Goal: Check status: Check status

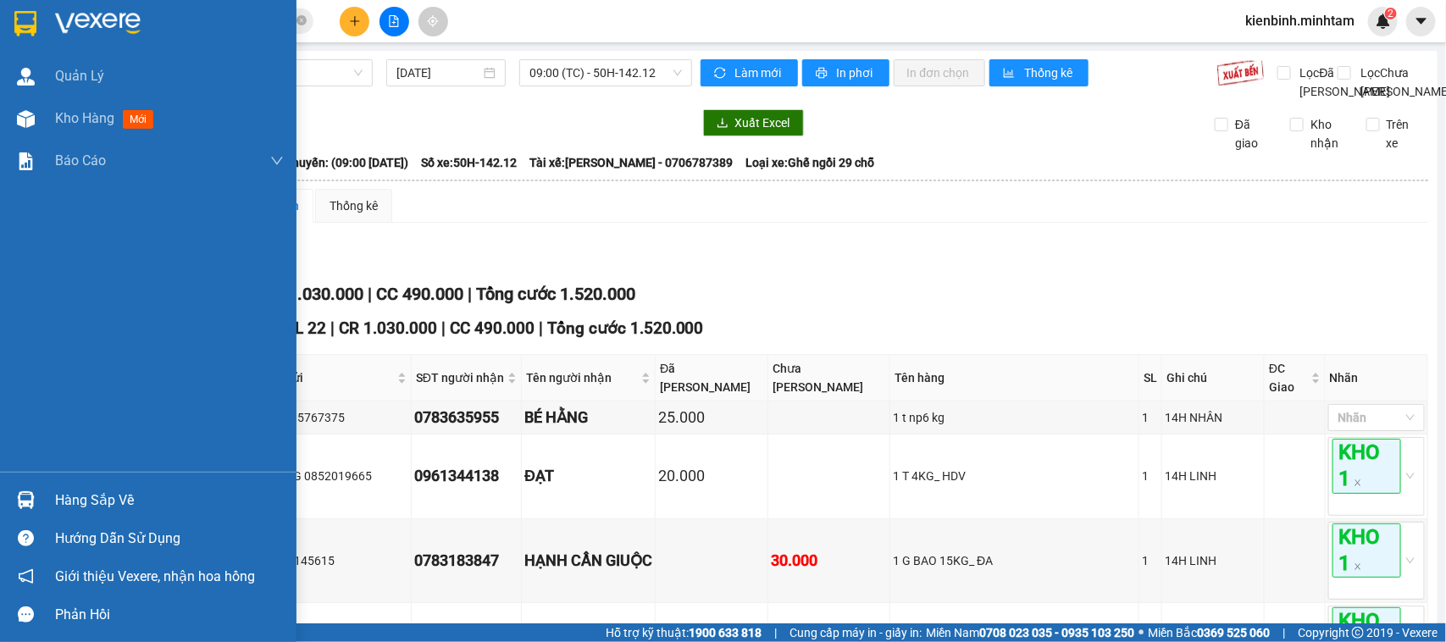
click at [70, 480] on div "Hàng sắp về Hướng dẫn sử dụng Giới thiệu Vexere, nhận hoa hồng Phản hồi" at bounding box center [148, 553] width 297 height 162
click at [89, 497] on div "Hàng sắp về" at bounding box center [169, 500] width 229 height 25
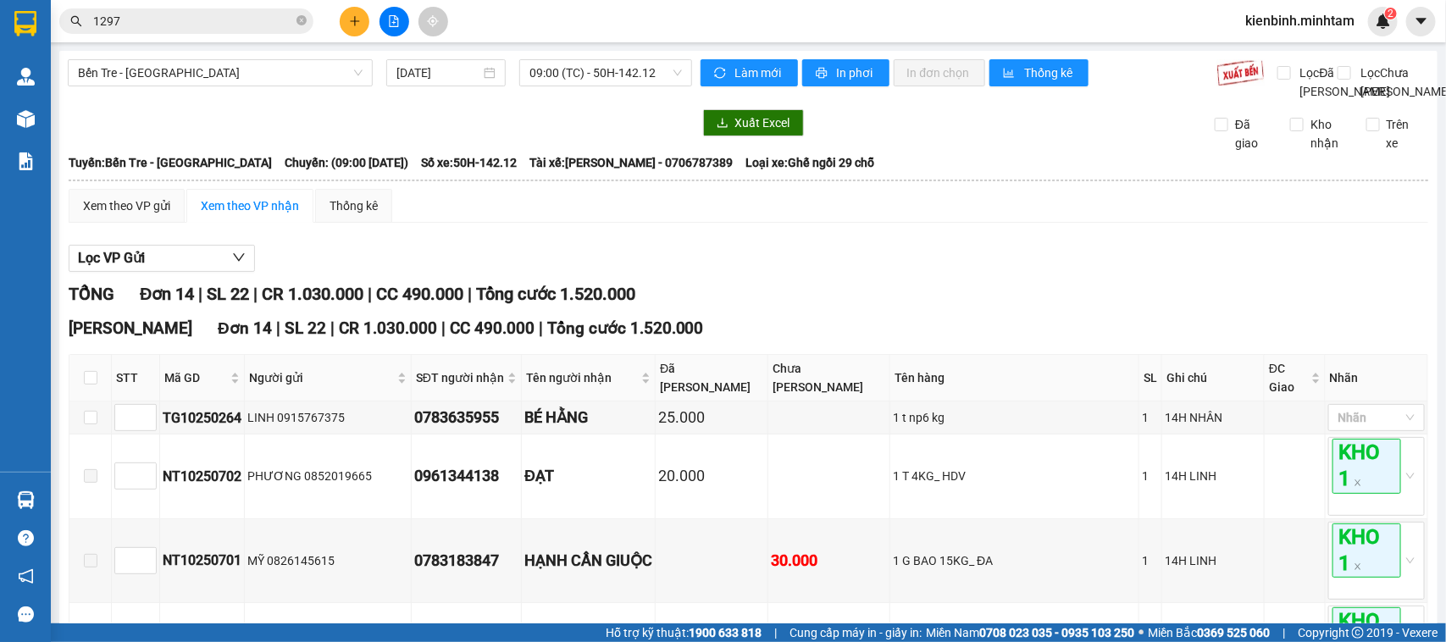
click at [880, 327] on section "Kết quả tìm kiếm ( 19 ) Bộ lọc Mã ĐH Trạng thái Món hàng Tổng cước Chưa cước Nh…" at bounding box center [723, 321] width 1446 height 642
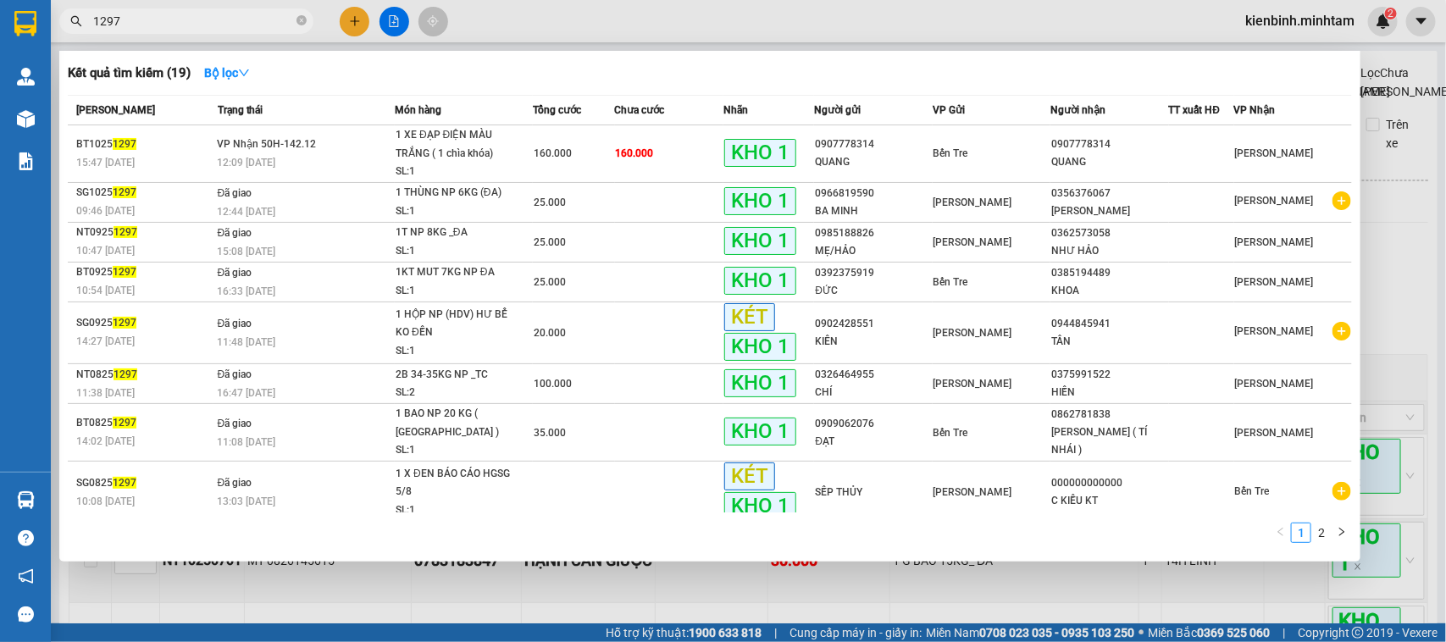
click at [291, 19] on input "1297" at bounding box center [193, 21] width 200 height 19
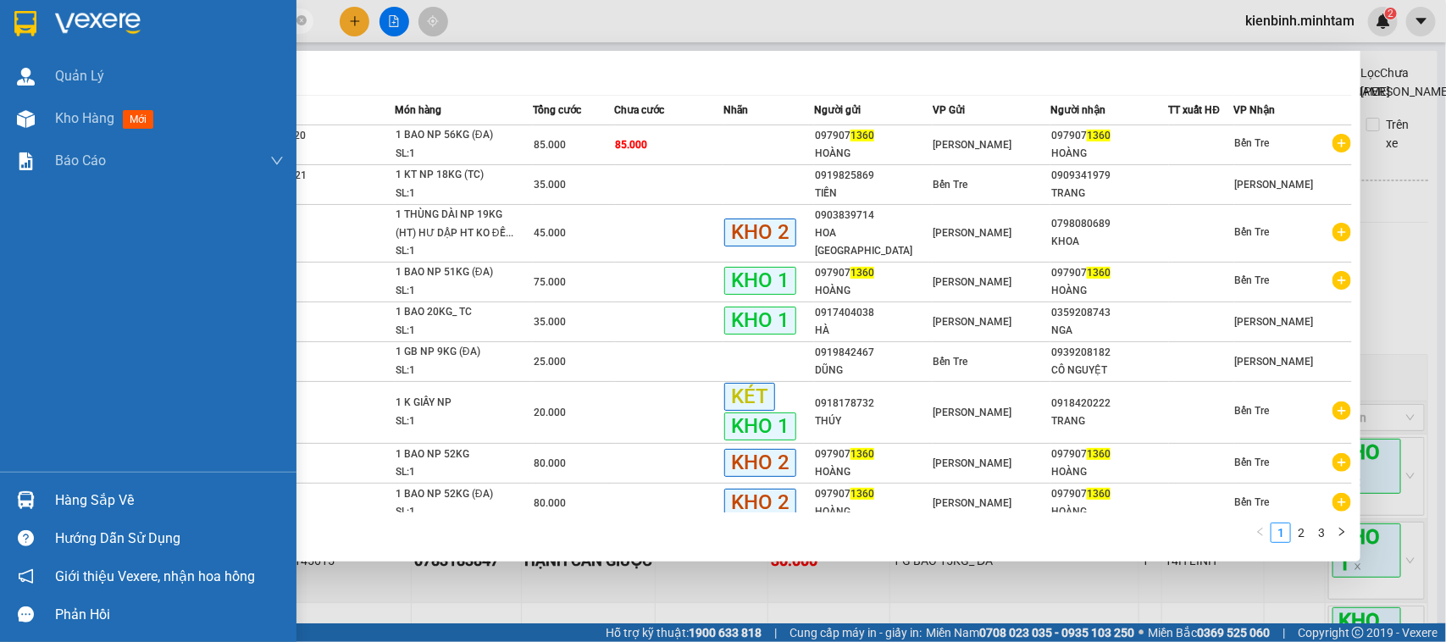
click at [35, 485] on div "Hàng sắp về" at bounding box center [148, 500] width 297 height 38
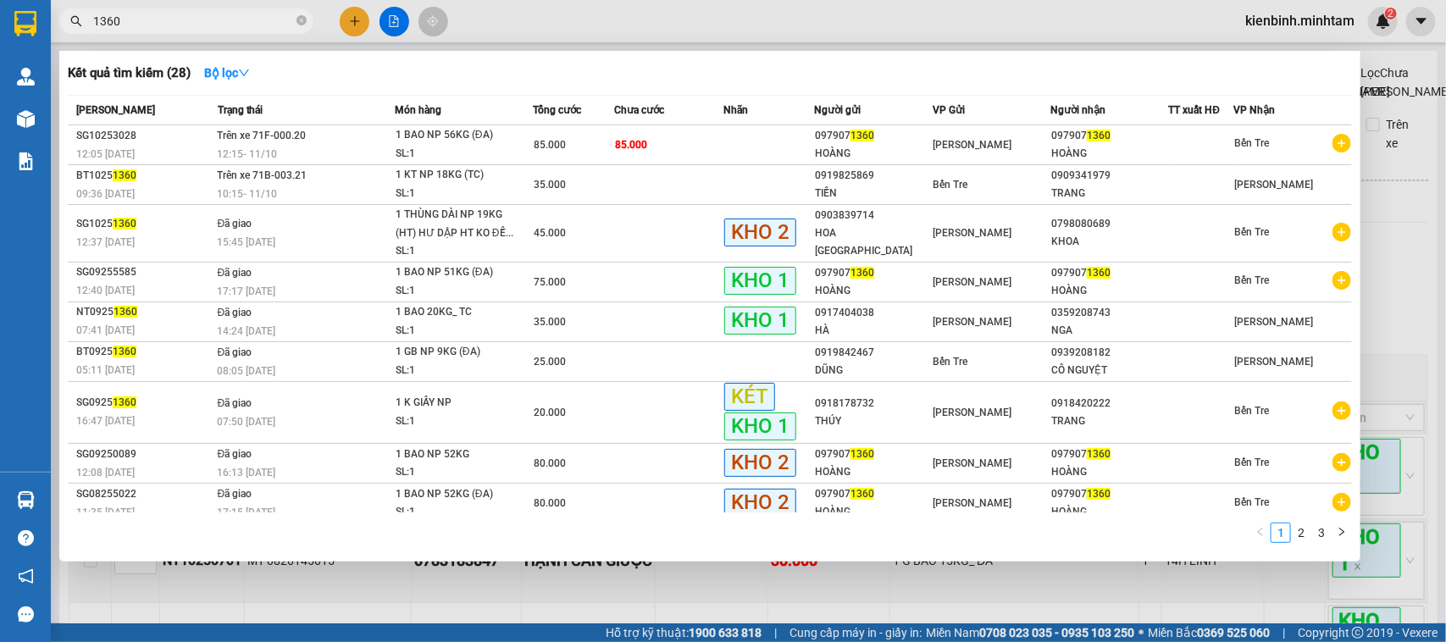
click at [870, 617] on section "Kết quả tìm kiếm ( 28 ) Bộ lọc Mã ĐH Trạng thái Món hàng Tổng cước Chưa cước Nh…" at bounding box center [723, 321] width 1446 height 642
click at [229, 619] on div at bounding box center [723, 321] width 1446 height 642
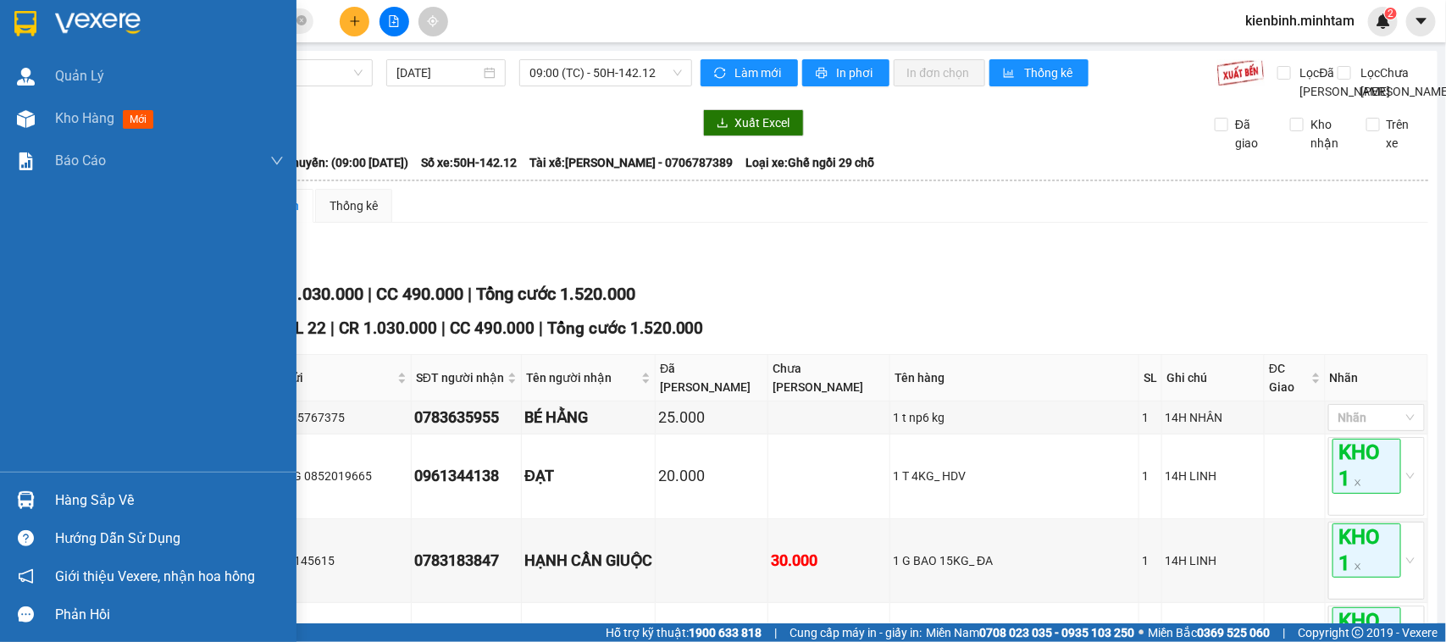
click at [0, 500] on div "Hàng sắp về" at bounding box center [148, 500] width 297 height 38
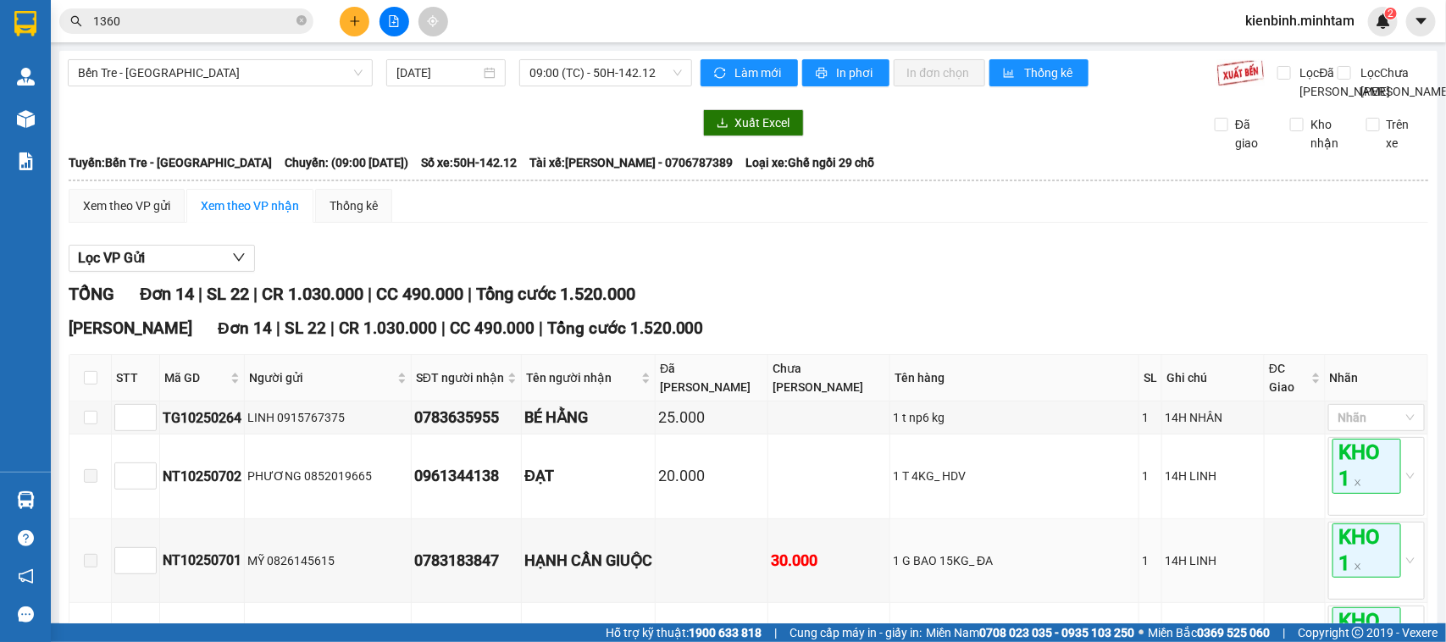
click at [920, 600] on section "Kết quả tìm kiếm ( 28 ) Bộ lọc Mã ĐH Trạng thái Món hàng Tổng cước Chưa cước Nh…" at bounding box center [723, 321] width 1446 height 642
click at [212, 31] on span "1360" at bounding box center [186, 20] width 254 height 25
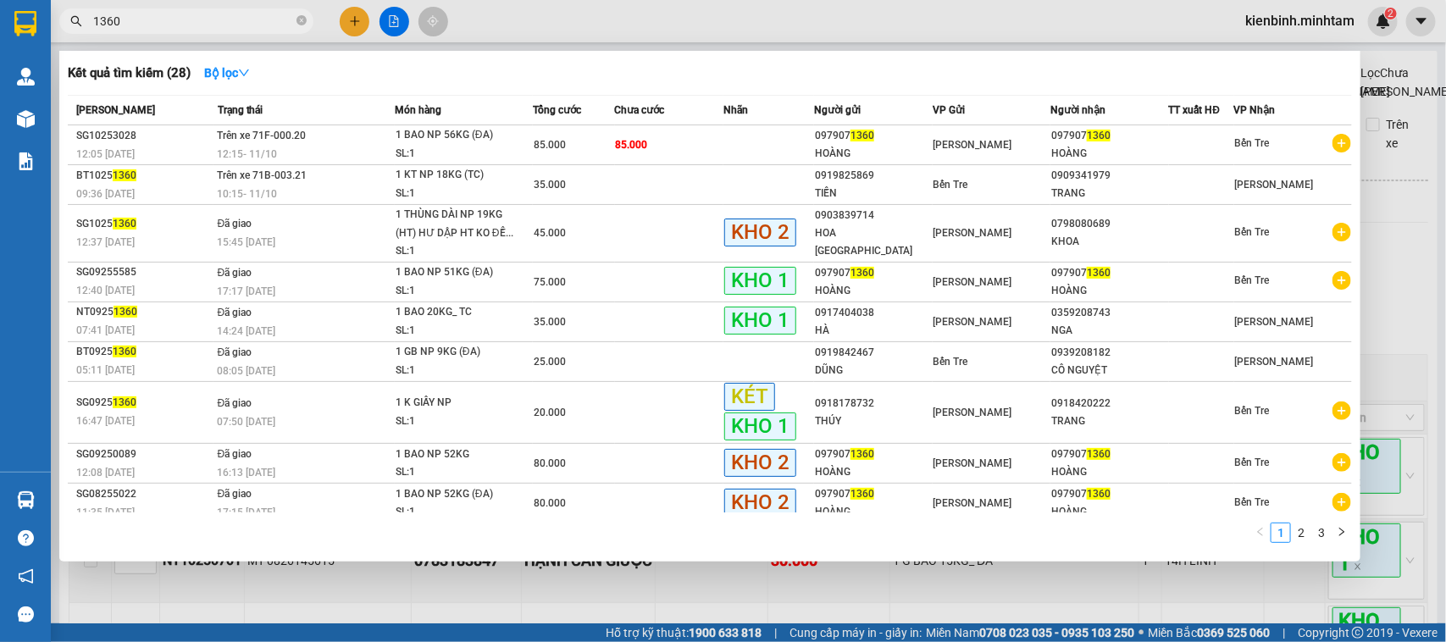
click at [208, 28] on input "1360" at bounding box center [193, 21] width 200 height 19
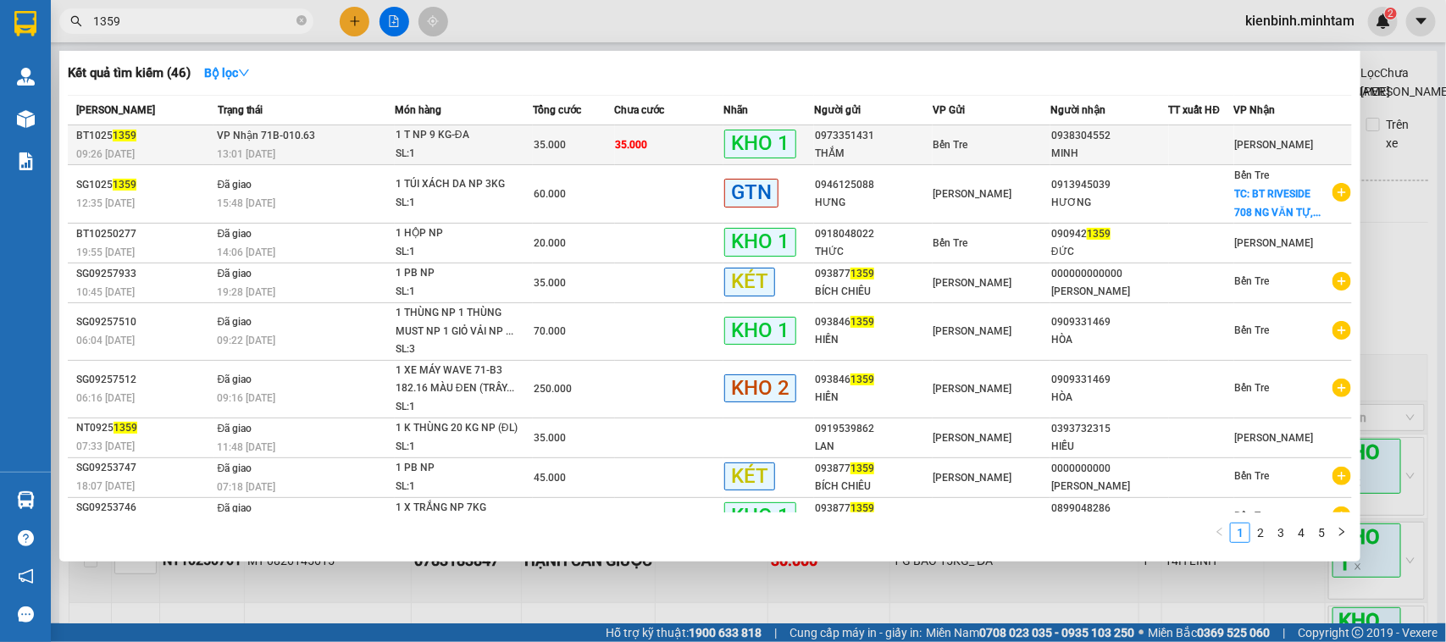
type input "1359"
click at [480, 136] on div "1 T NP 9 KG-ĐA" at bounding box center [459, 135] width 127 height 19
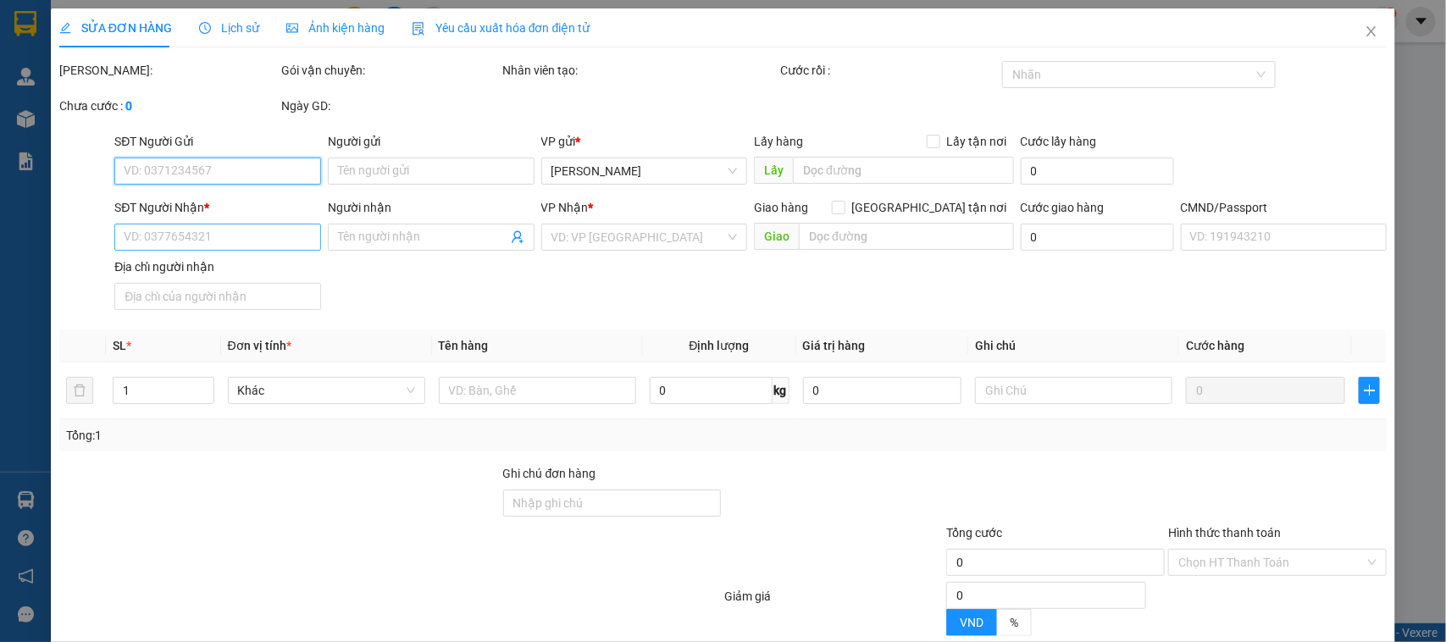
type input "0973351431"
type input "THẮM"
type input "0938304552"
type input "MINH"
type input "HCK"
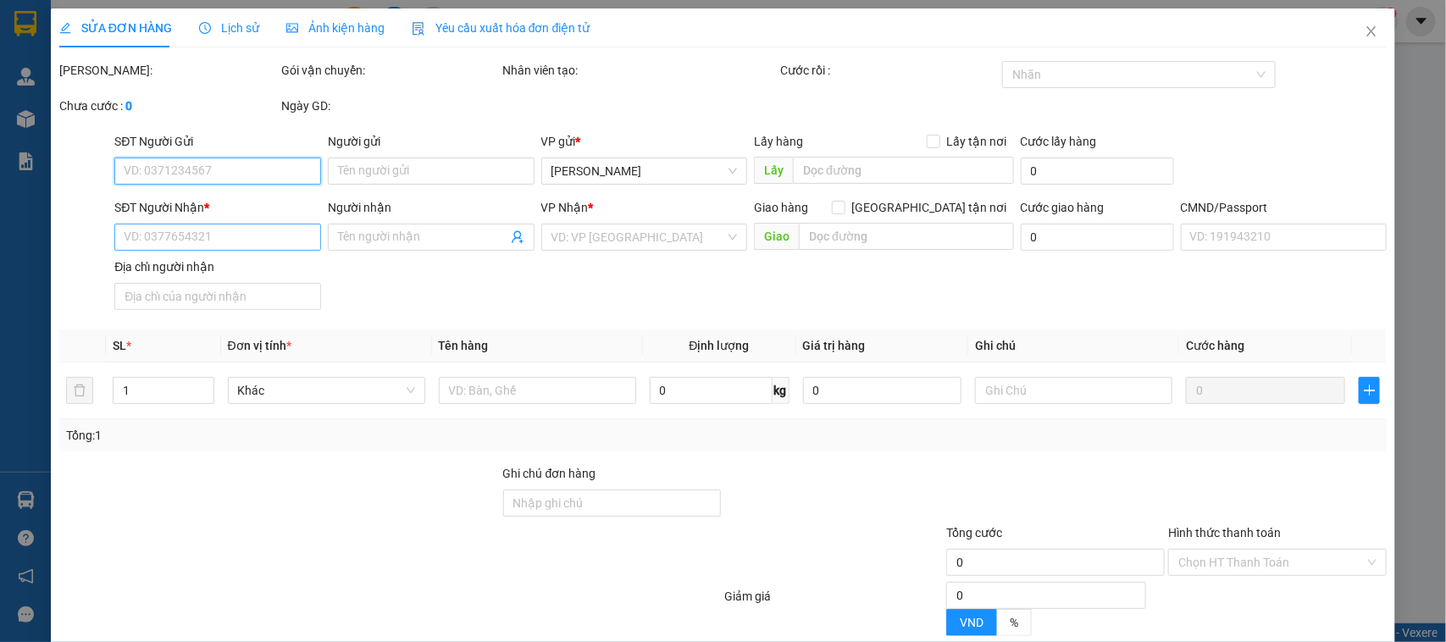
type input "35.000"
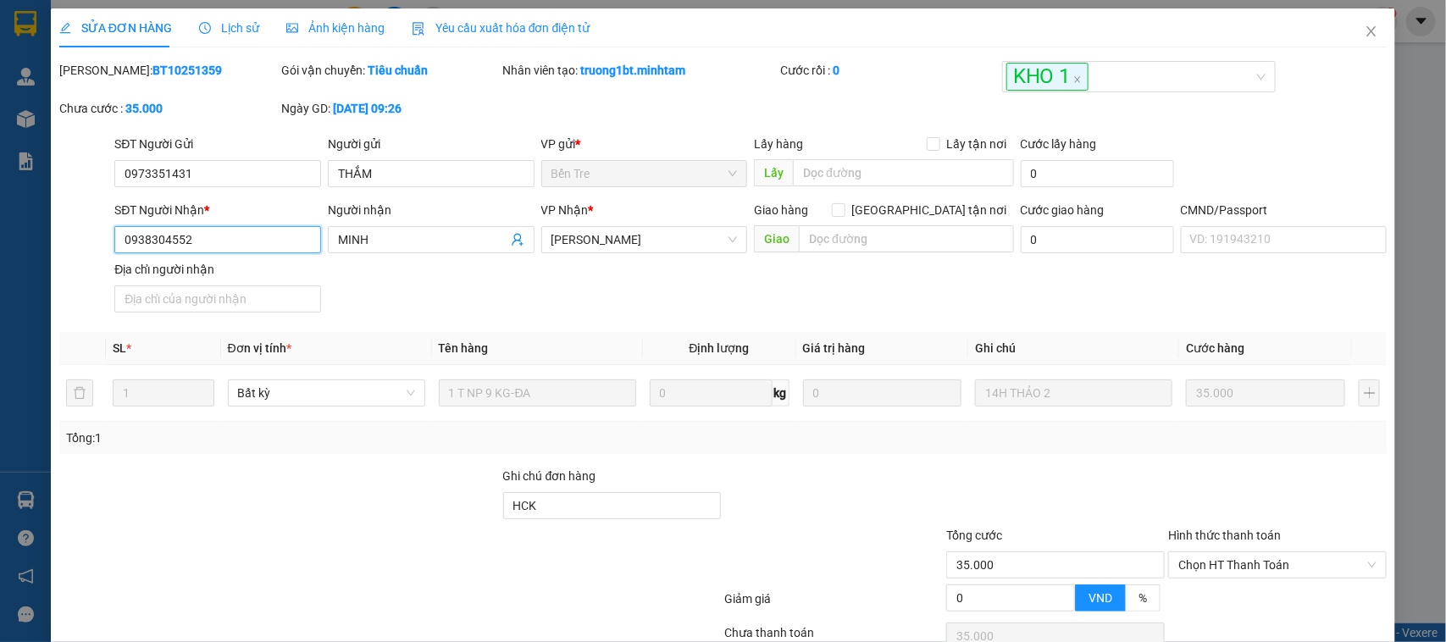
click at [196, 241] on input "0938304552" at bounding box center [217, 239] width 207 height 27
click at [1365, 27] on icon "close" at bounding box center [1372, 32] width 14 height 14
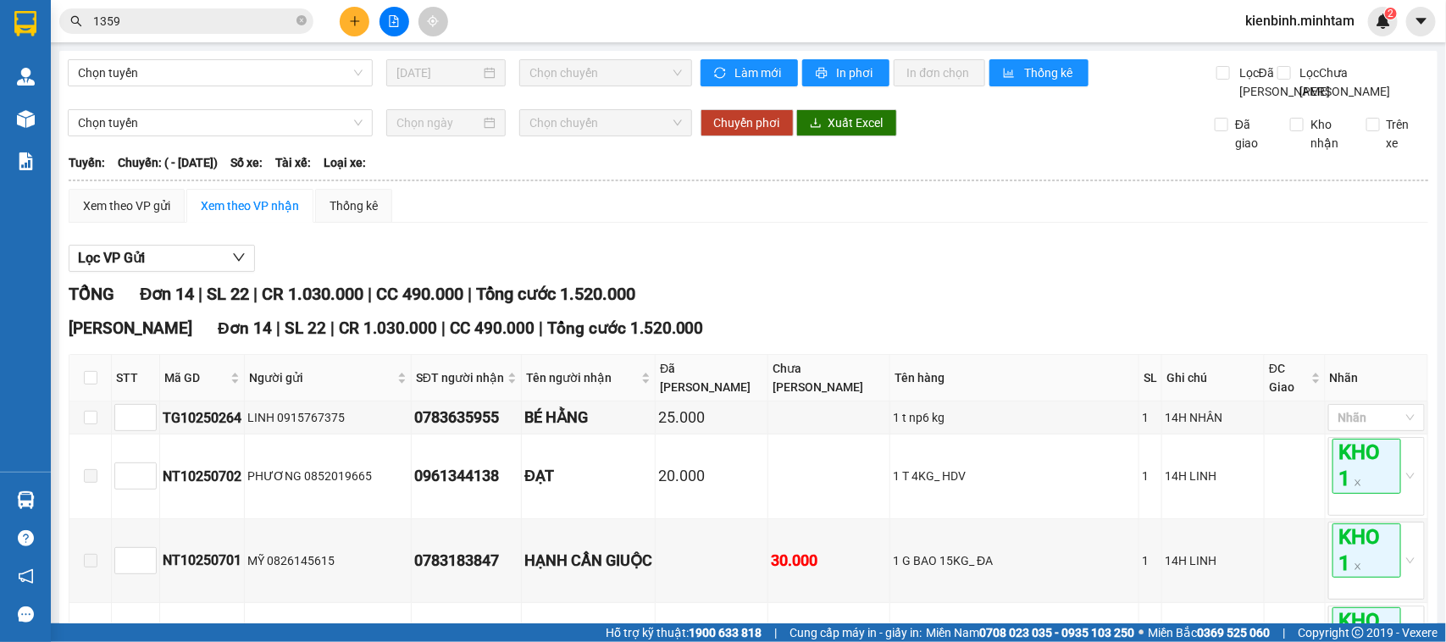
click at [241, 26] on input "1359" at bounding box center [193, 21] width 200 height 19
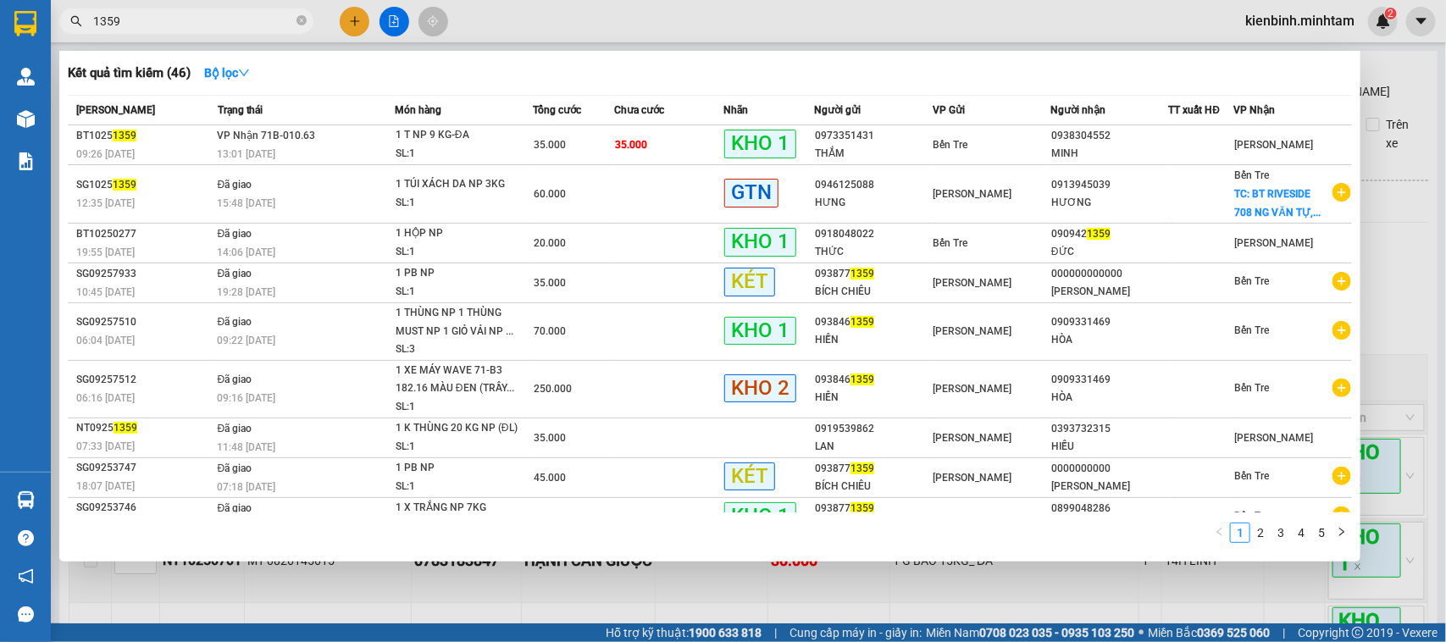
click at [241, 26] on input "1359" at bounding box center [193, 21] width 200 height 19
paste input "0938304552"
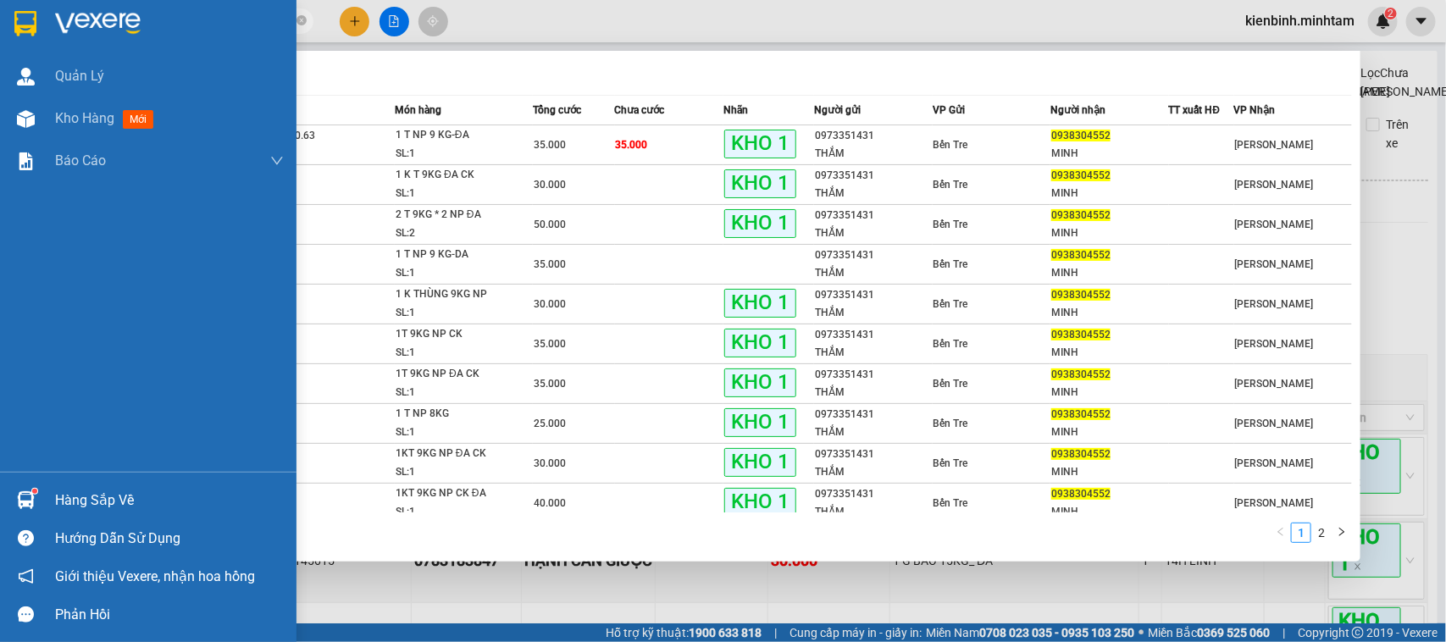
type input "0938304552"
click at [24, 500] on img at bounding box center [26, 500] width 18 height 18
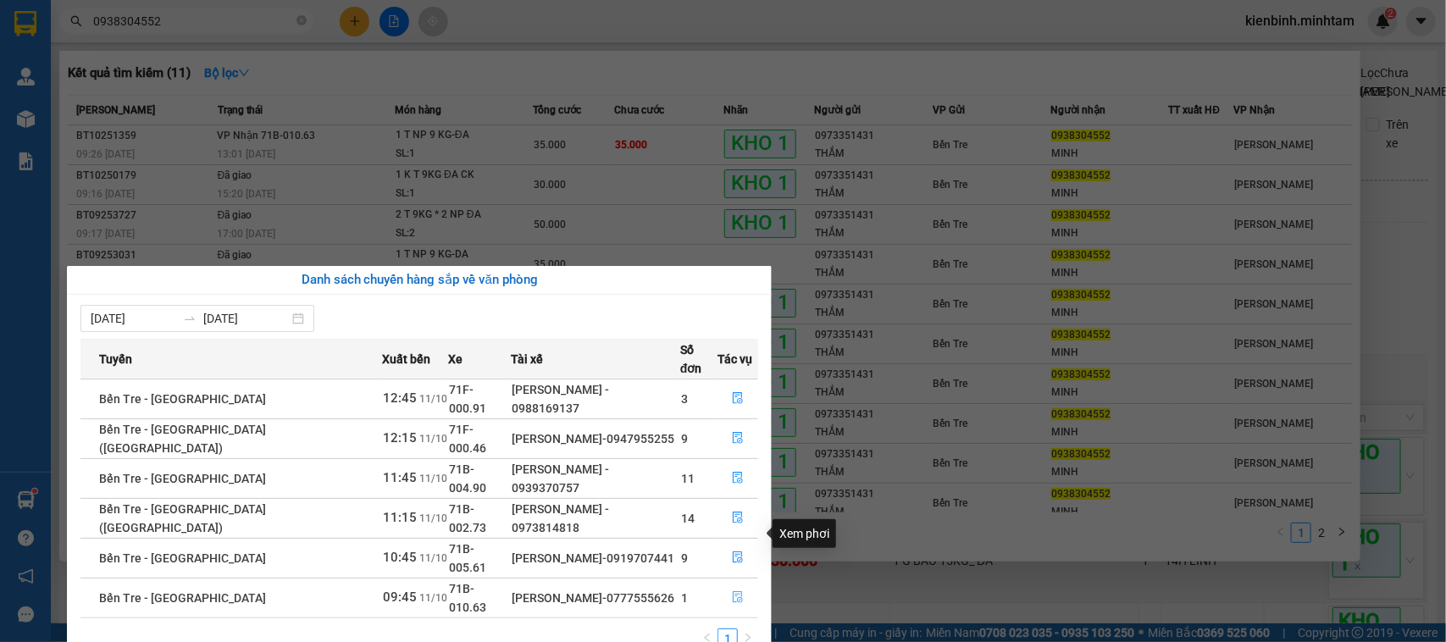
click at [726, 585] on button "button" at bounding box center [738, 598] width 39 height 27
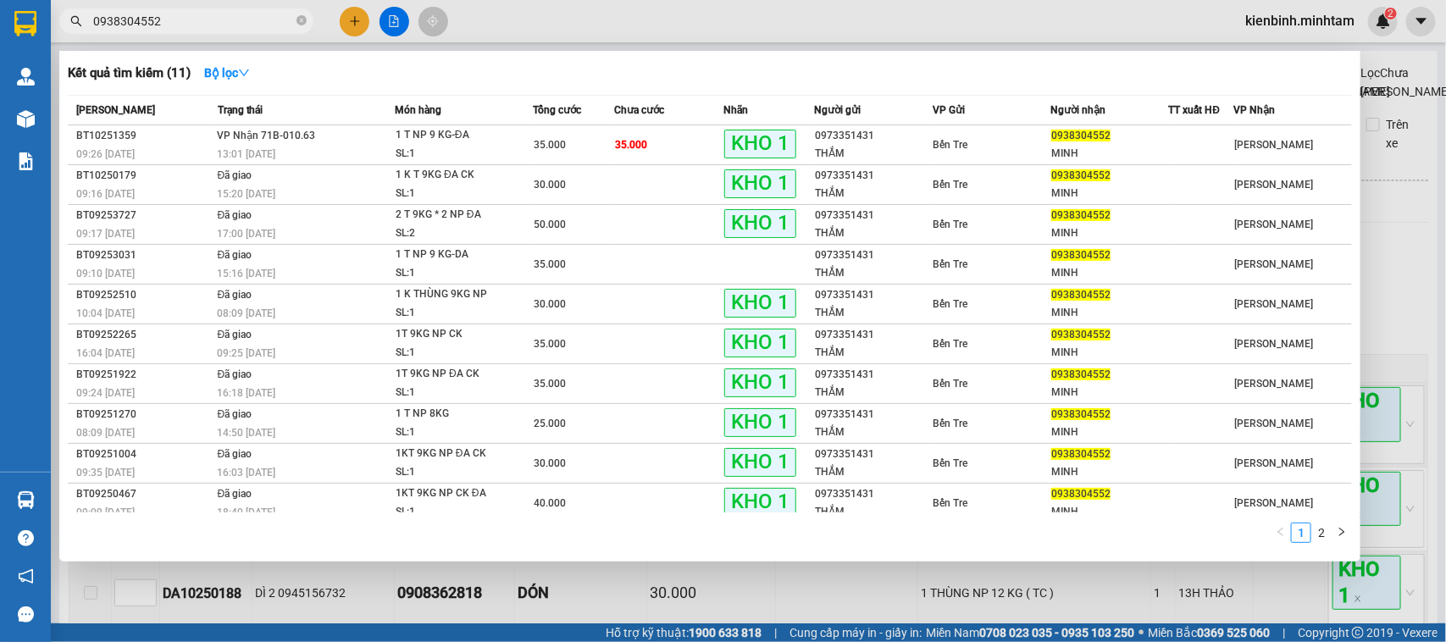
click at [850, 598] on div at bounding box center [723, 321] width 1446 height 642
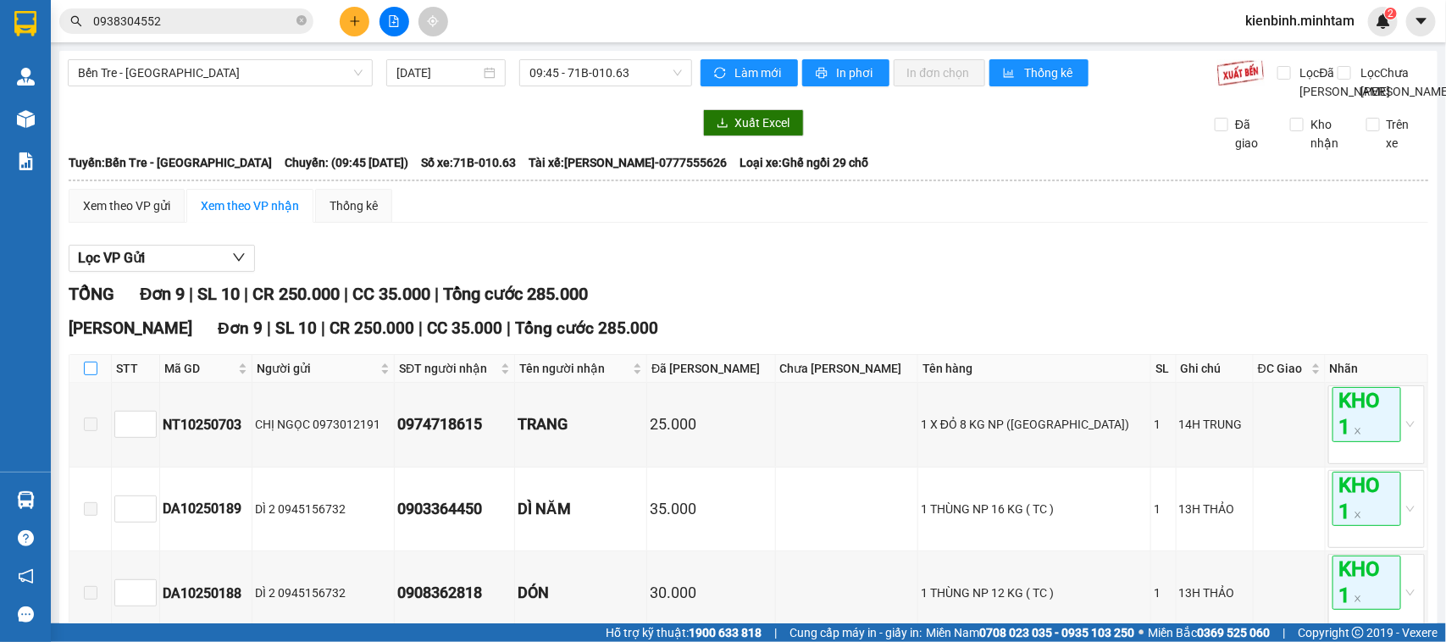
click at [95, 375] on input "checkbox" at bounding box center [91, 369] width 14 height 14
checkbox input "true"
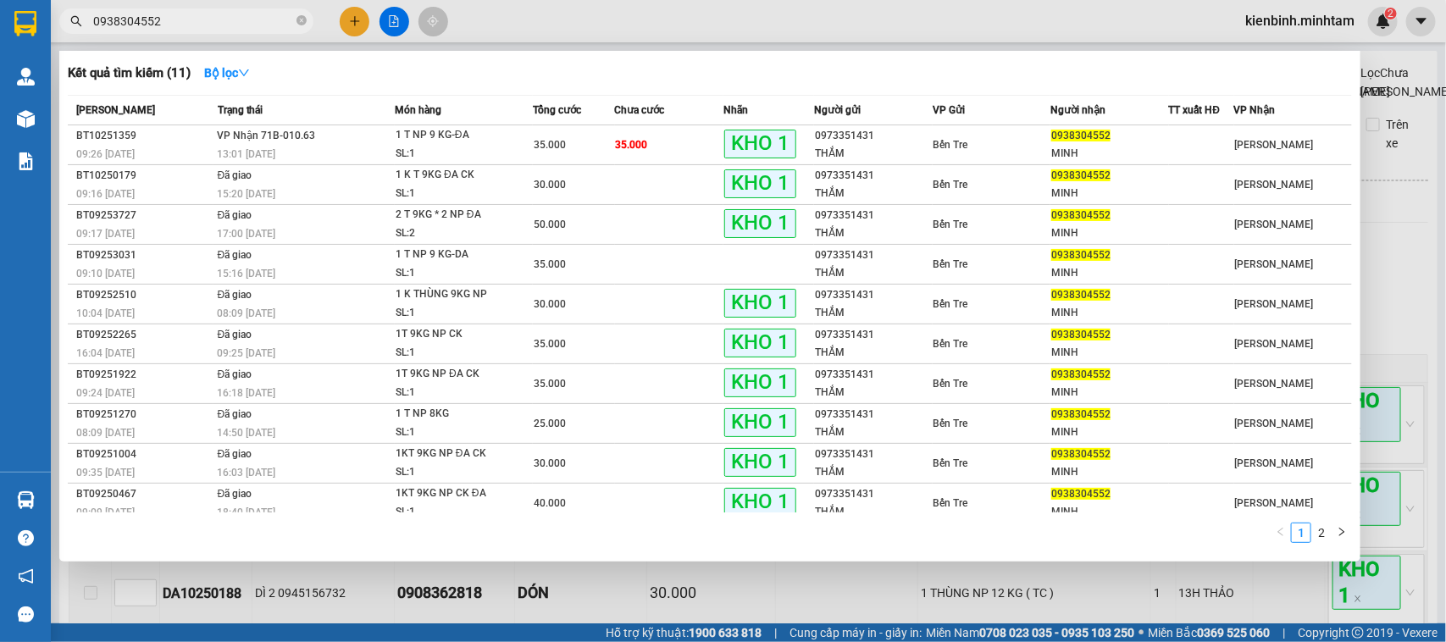
click at [226, 17] on input "0938304552" at bounding box center [193, 21] width 200 height 19
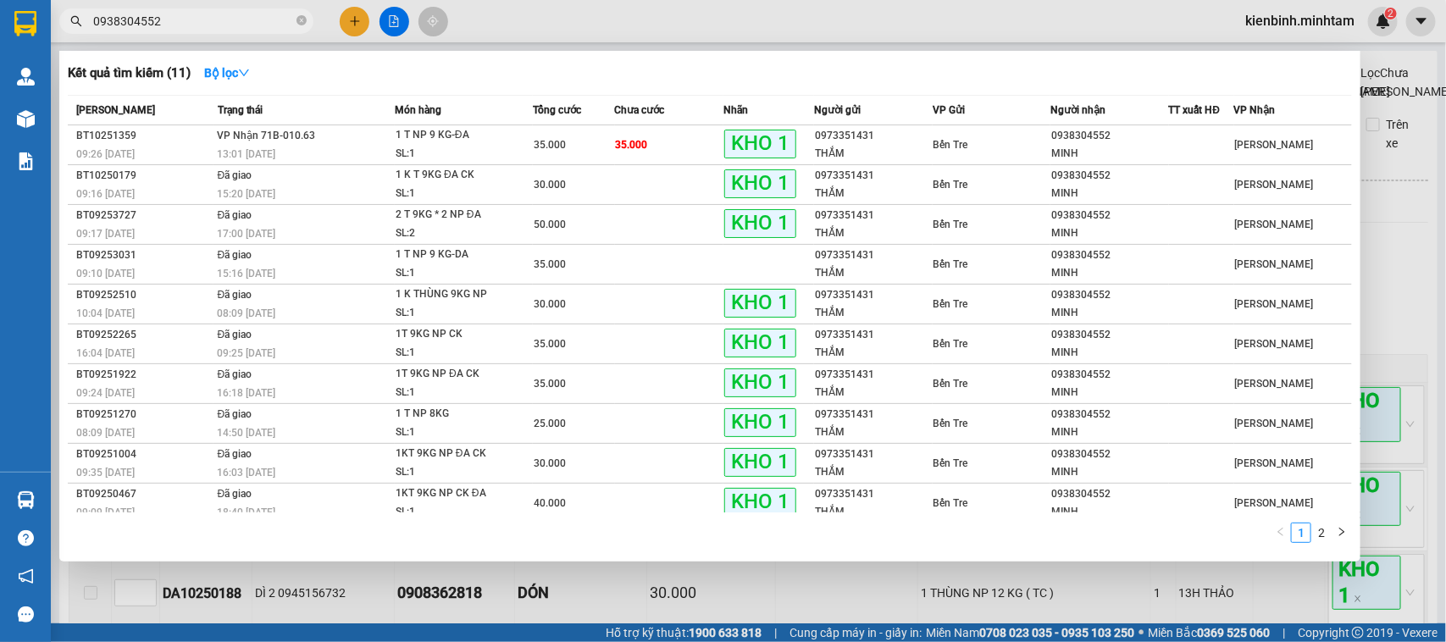
type input "0938304552"
click at [470, 513] on div "[PERSON_NAME] Trạng thái Món hàng Tổng cước Chưa cước Nhãn Người gửi VP Gửi Ngư…" at bounding box center [710, 324] width 1285 height 458
drag, startPoint x: 648, startPoint y: 599, endPoint x: 102, endPoint y: 417, distance: 576.1
click at [641, 599] on div at bounding box center [723, 321] width 1446 height 642
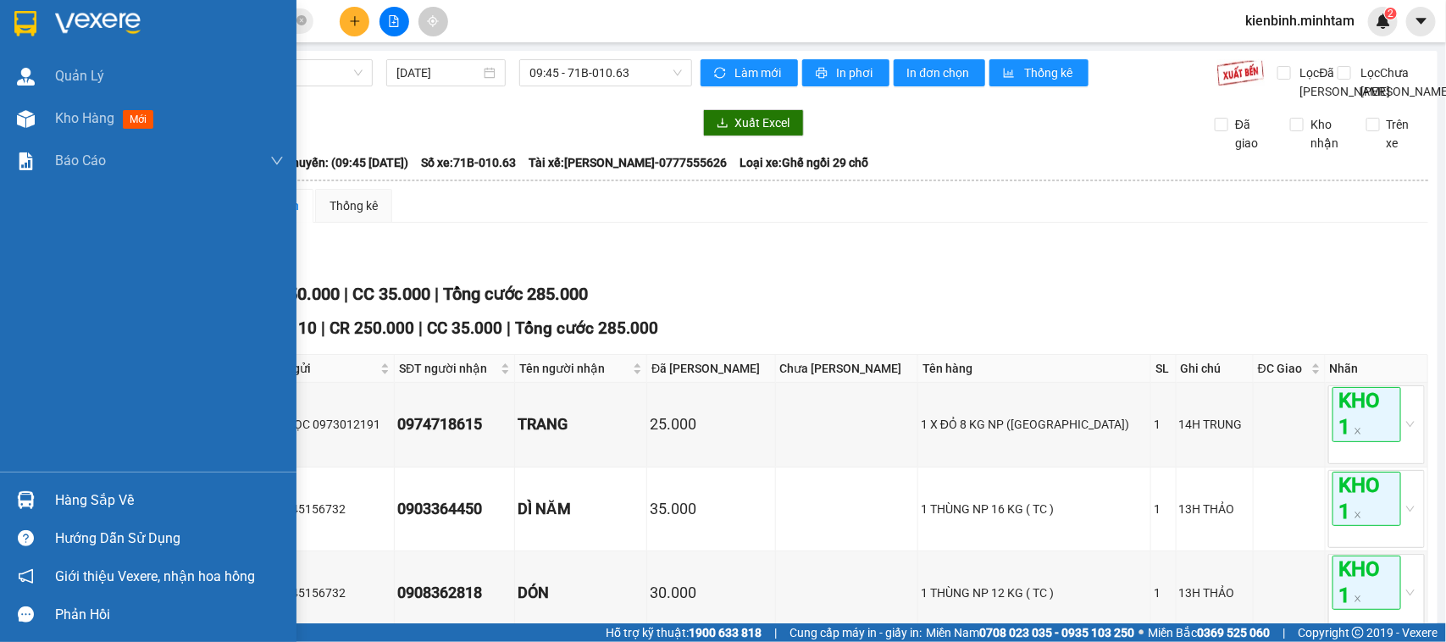
click at [90, 494] on div "Hàng sắp về" at bounding box center [169, 500] width 229 height 25
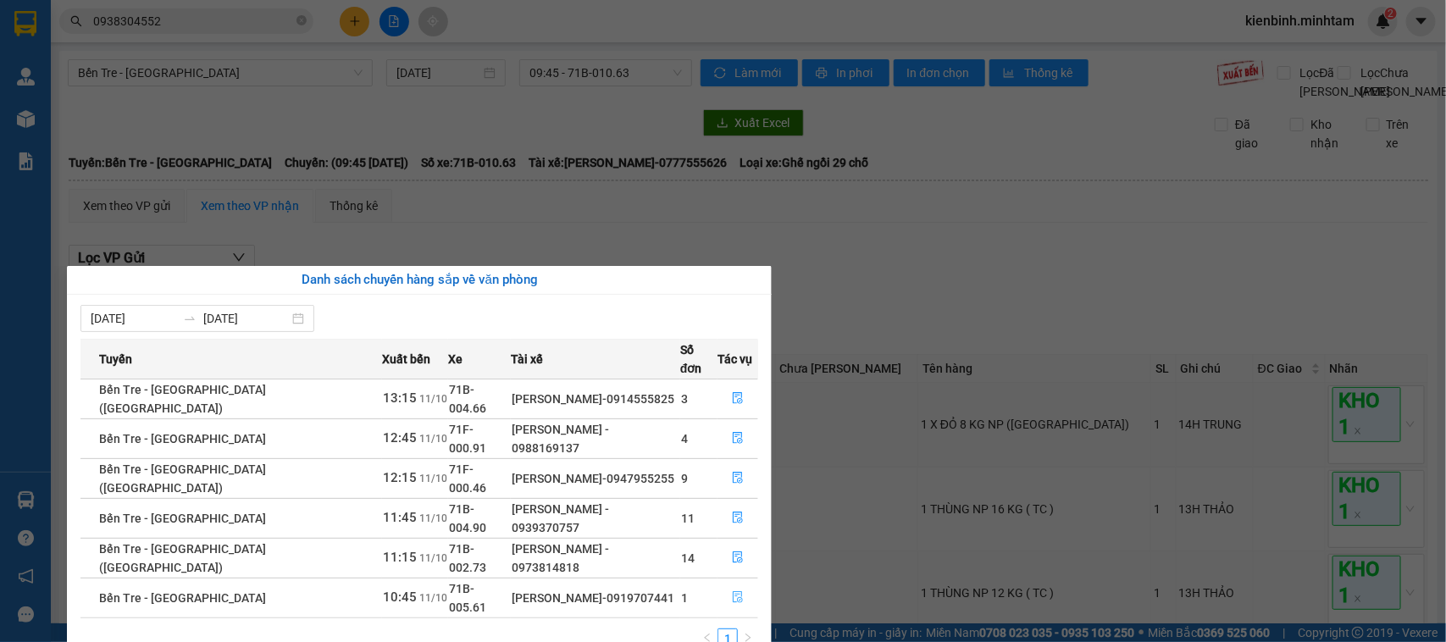
drag, startPoint x: 713, startPoint y: 525, endPoint x: 730, endPoint y: 530, distance: 17.7
click at [719, 585] on button "button" at bounding box center [738, 598] width 39 height 27
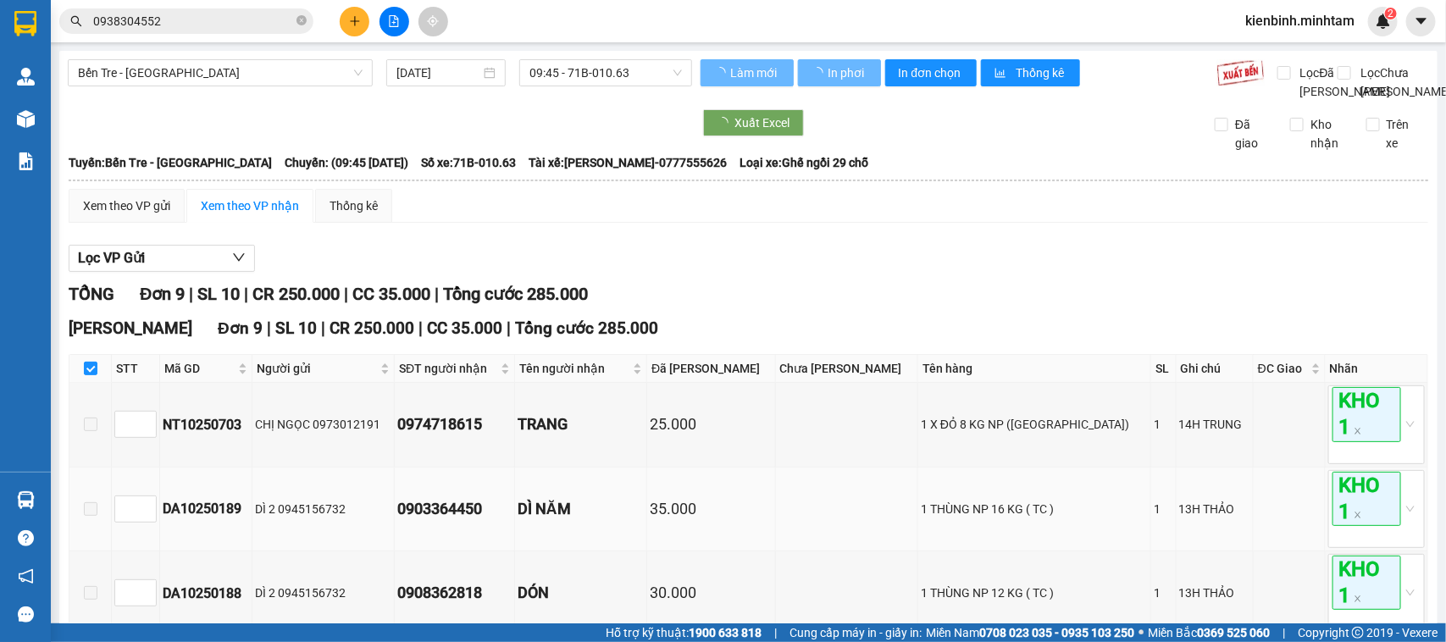
click at [730, 530] on td "35.000" at bounding box center [711, 510] width 128 height 84
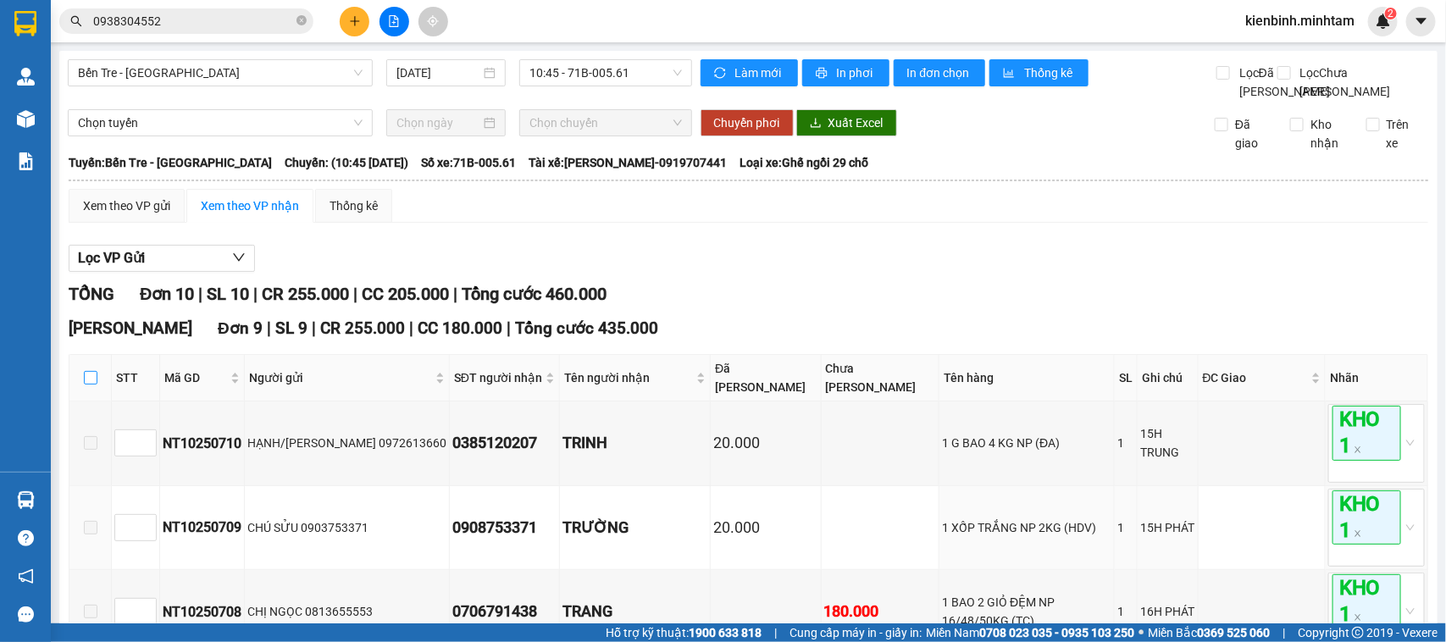
click at [86, 385] on input "checkbox" at bounding box center [91, 378] width 14 height 14
checkbox input "true"
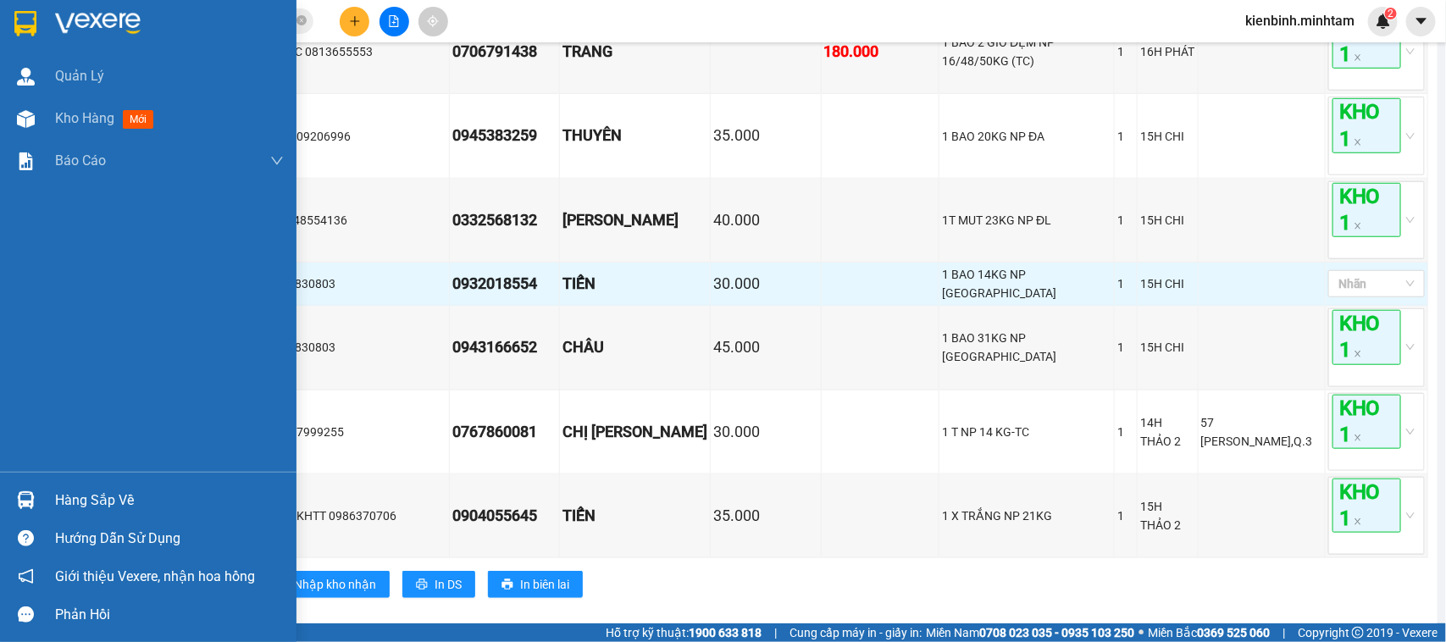
scroll to position [530, 0]
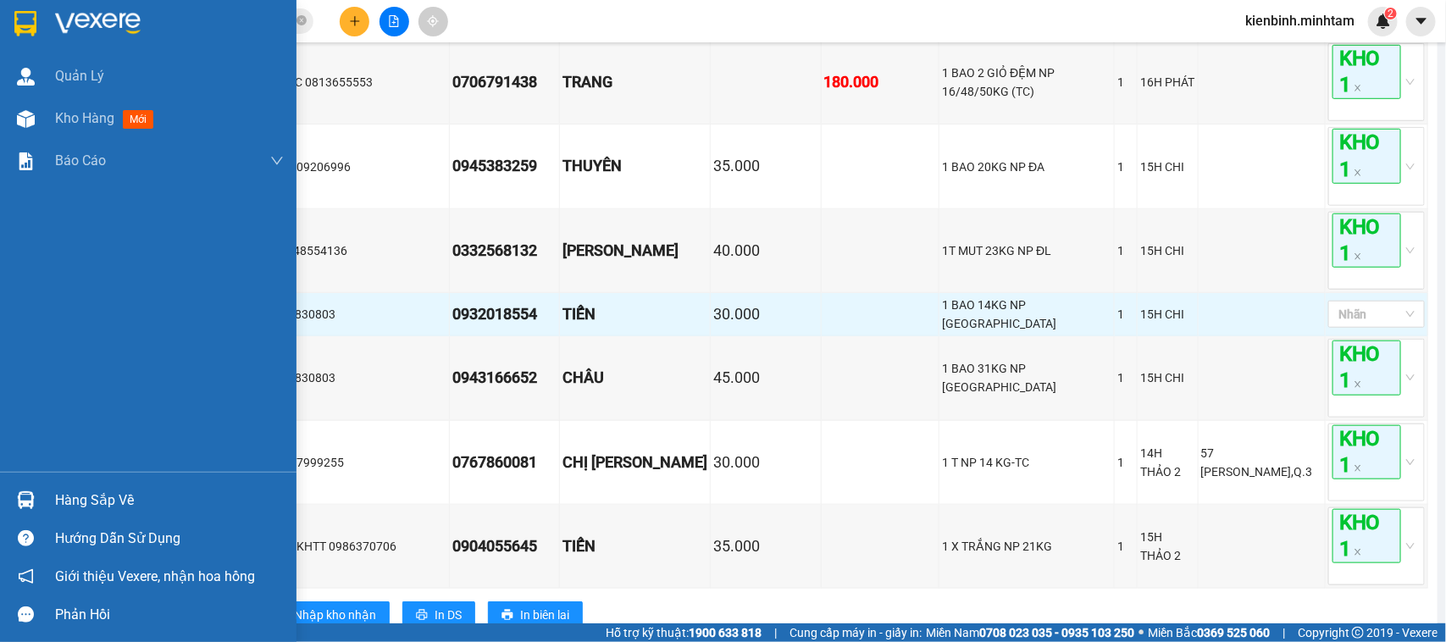
click at [74, 2] on div at bounding box center [148, 27] width 297 height 55
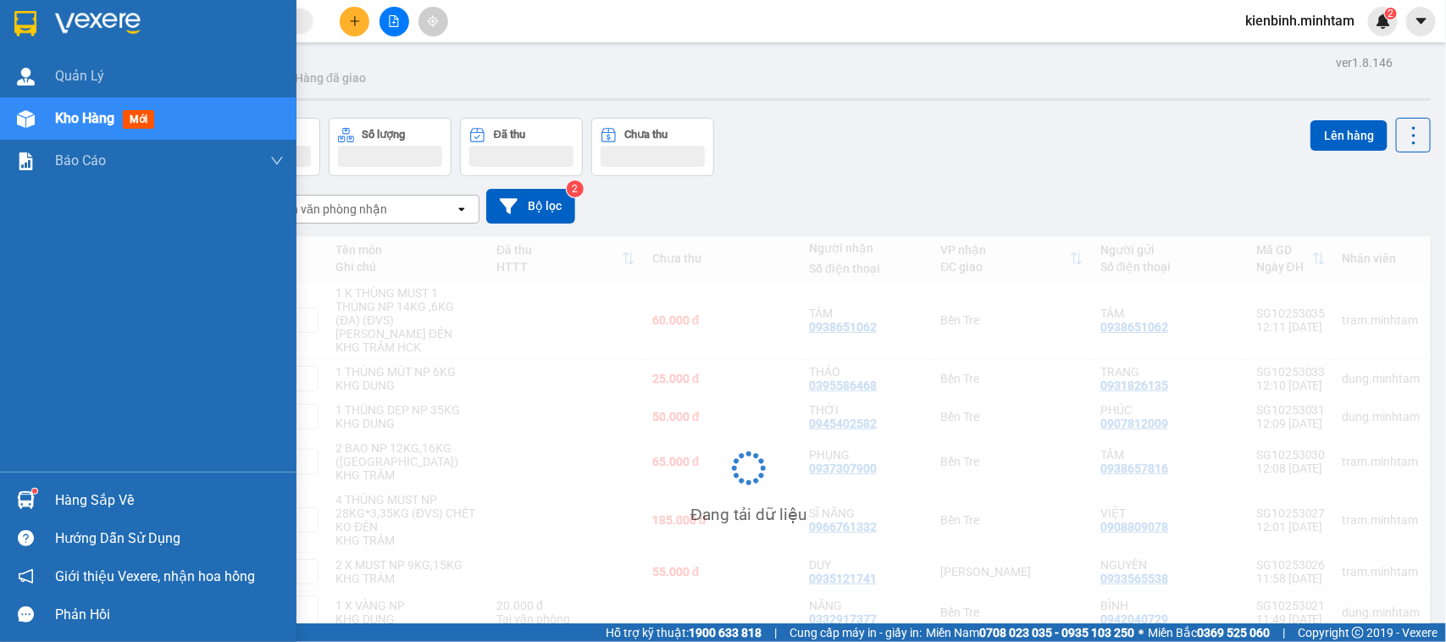
scroll to position [96, 0]
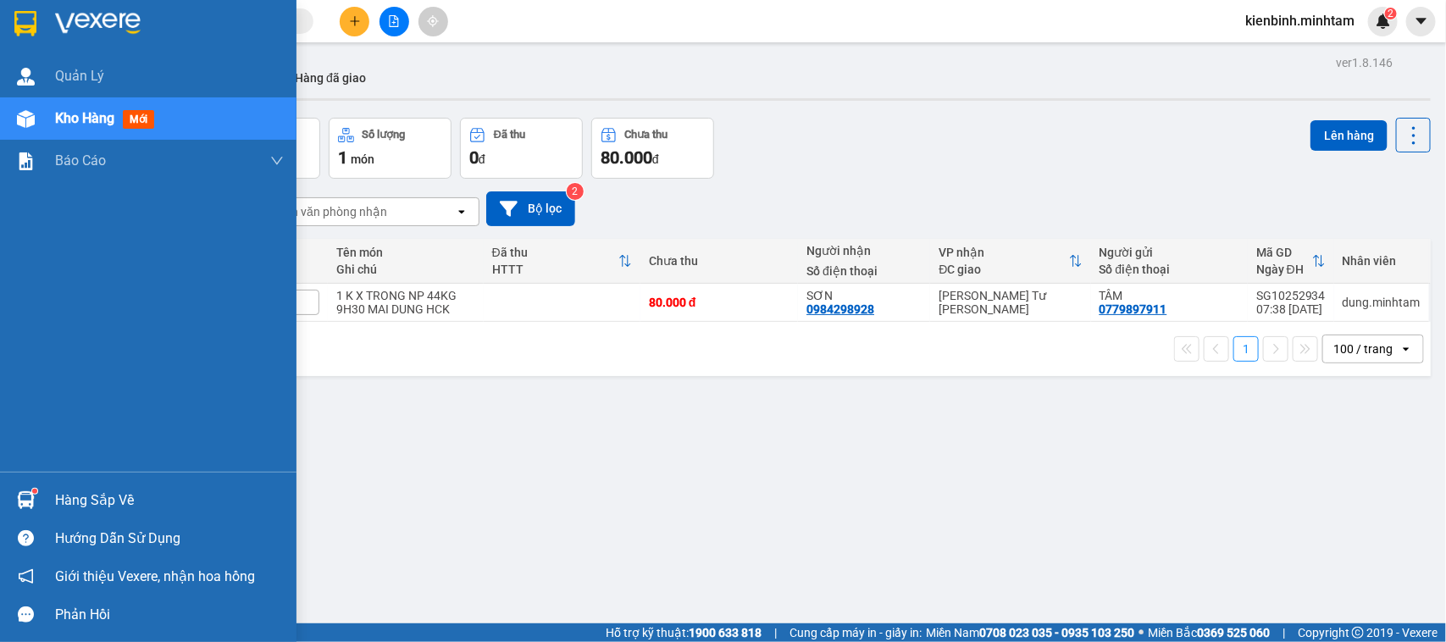
click at [41, 497] on div "Hàng sắp về" at bounding box center [148, 500] width 297 height 38
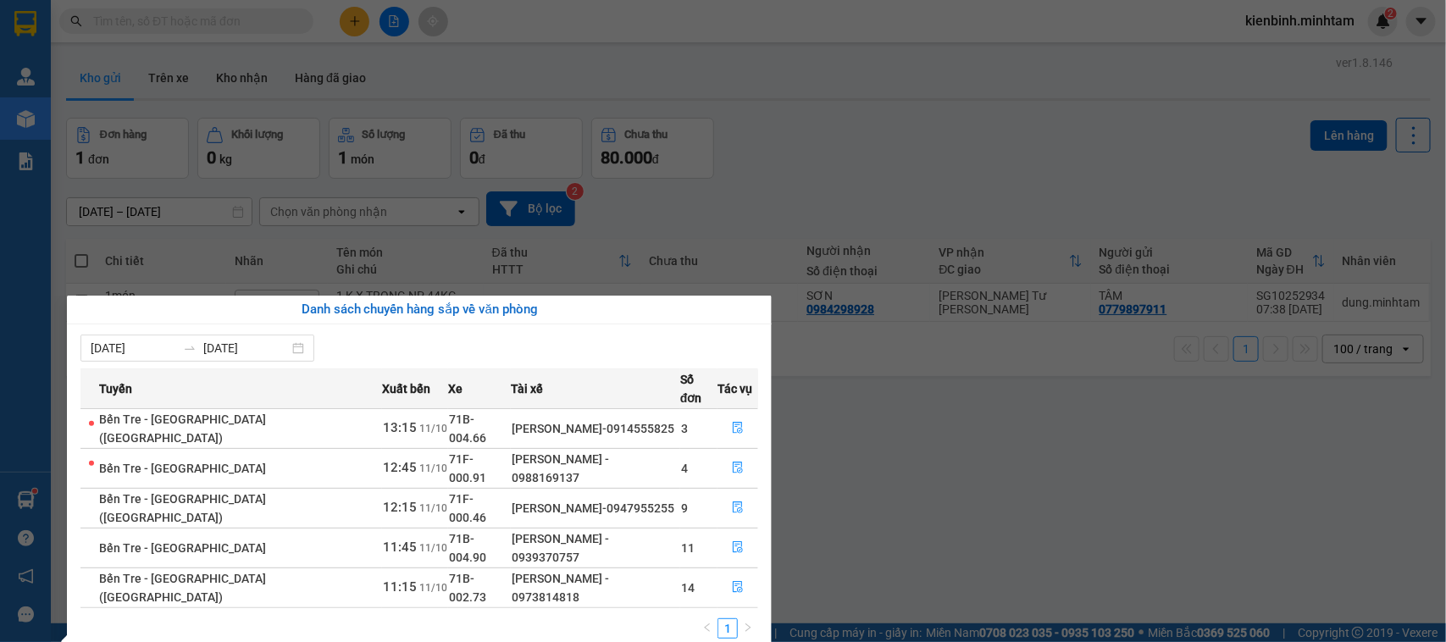
click at [1187, 570] on section "Kết quả tìm kiếm ( 0 ) Bộ lọc No Data kienbinh.minhtam 2 Quản Lý Kho hàng mới B…" at bounding box center [723, 321] width 1446 height 642
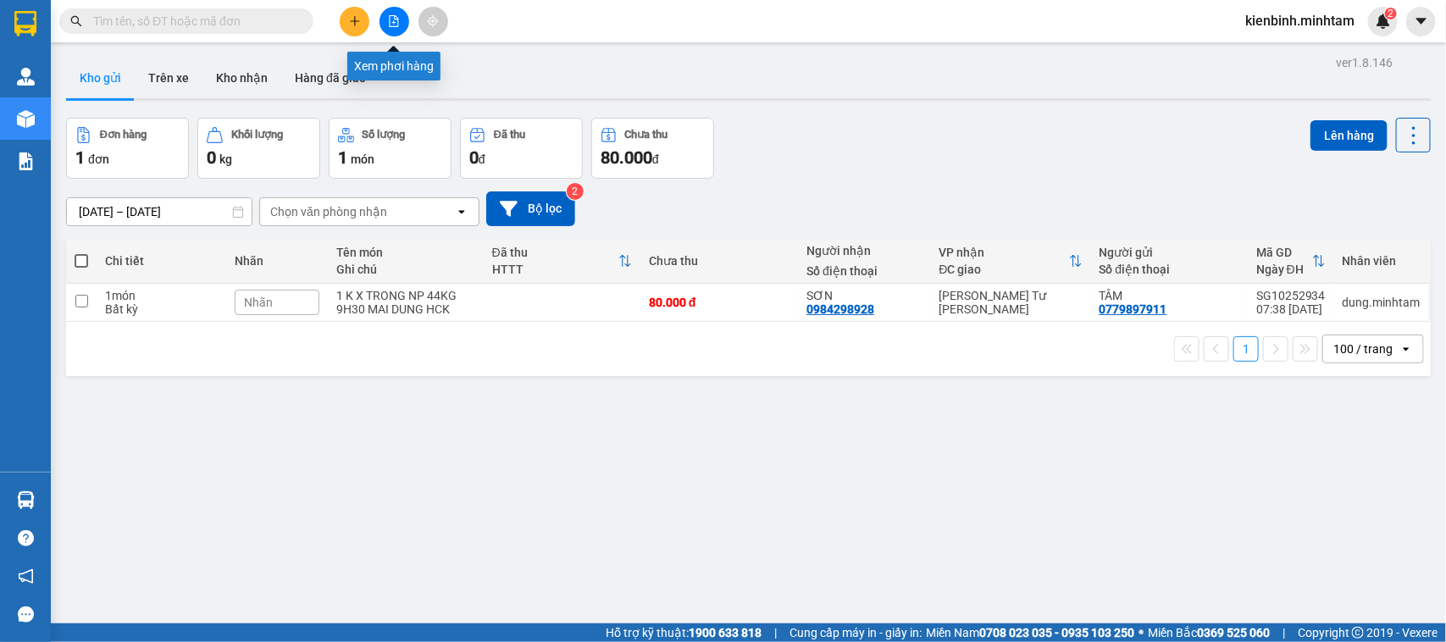
click at [391, 31] on button at bounding box center [395, 22] width 30 height 30
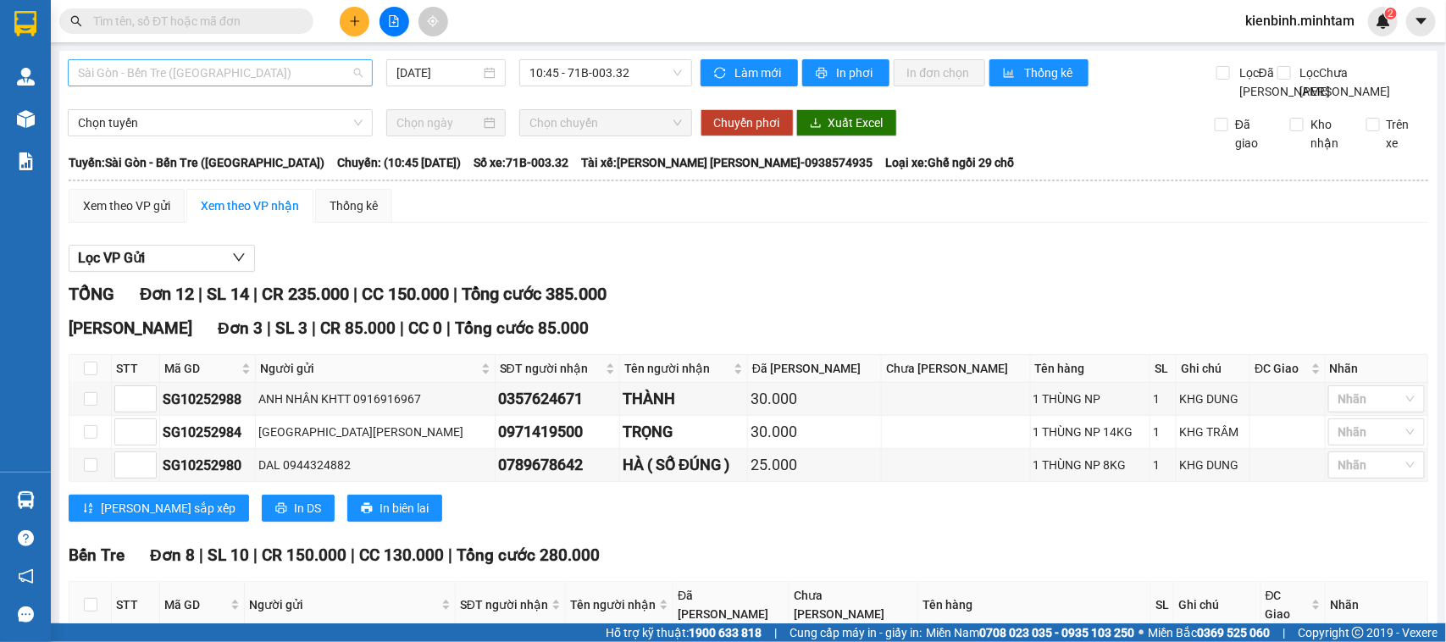
click at [269, 77] on span "Sài Gòn - Bến Tre (CN)" at bounding box center [220, 72] width 285 height 25
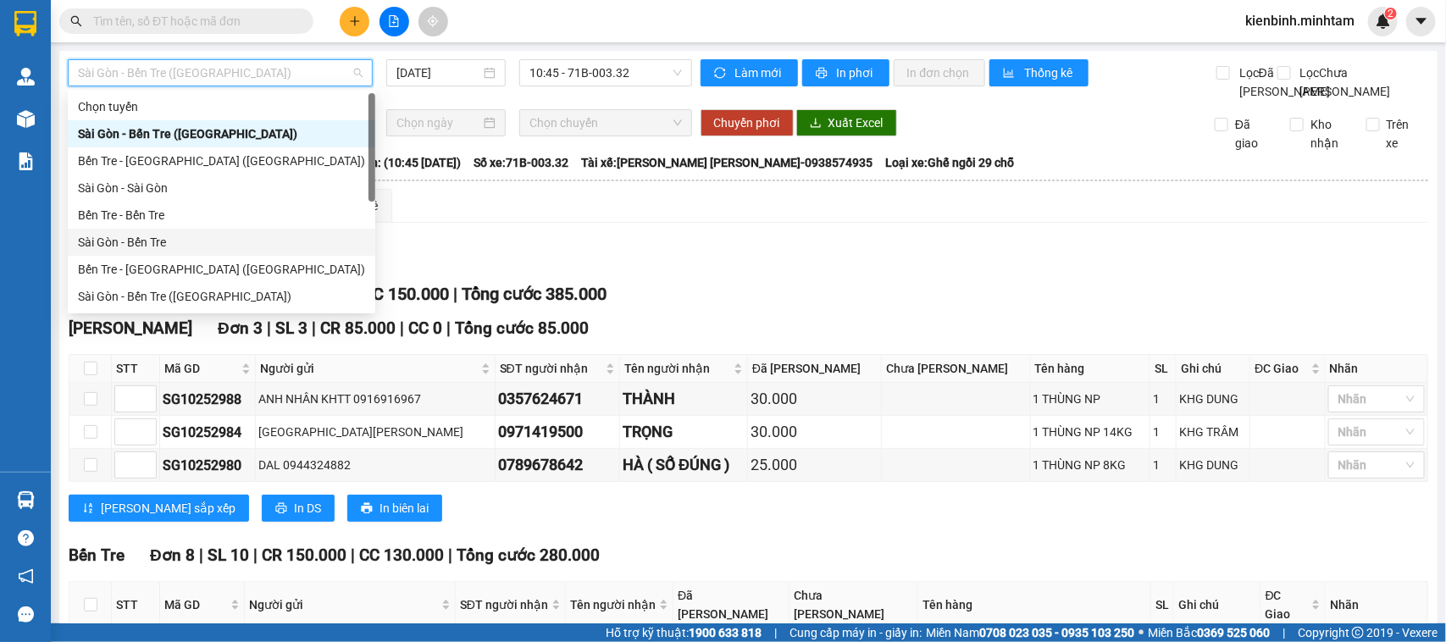
drag, startPoint x: 154, startPoint y: 242, endPoint x: 387, endPoint y: 187, distance: 239.4
click at [155, 242] on div "Sài Gòn - Bến Tre" at bounding box center [221, 242] width 287 height 19
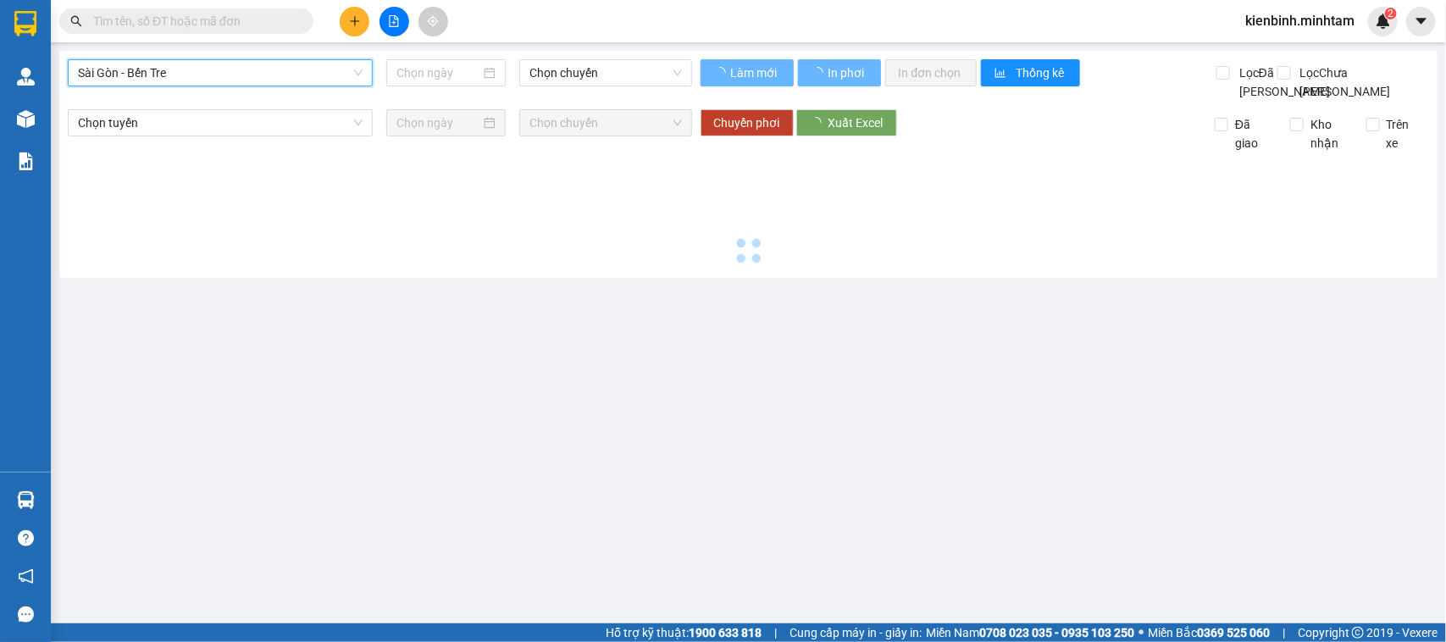
type input "[DATE]"
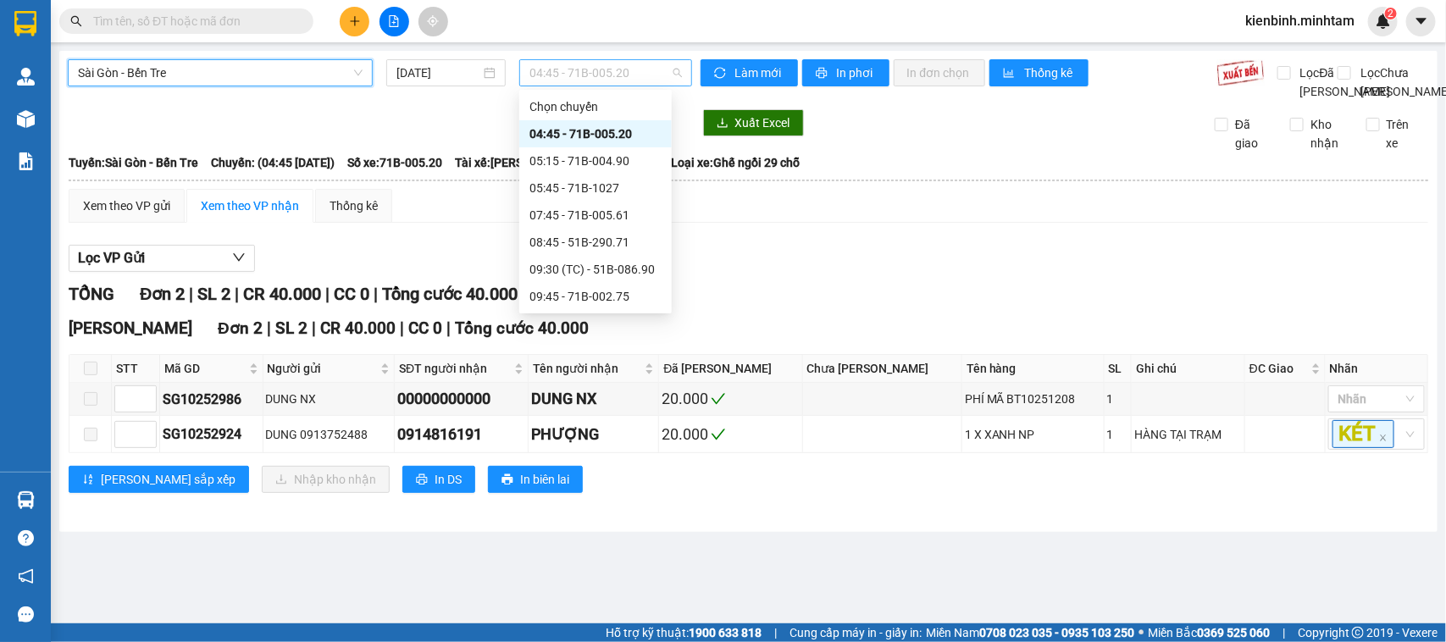
click at [563, 73] on span "04:45 - 71B-005.20" at bounding box center [606, 72] width 152 height 25
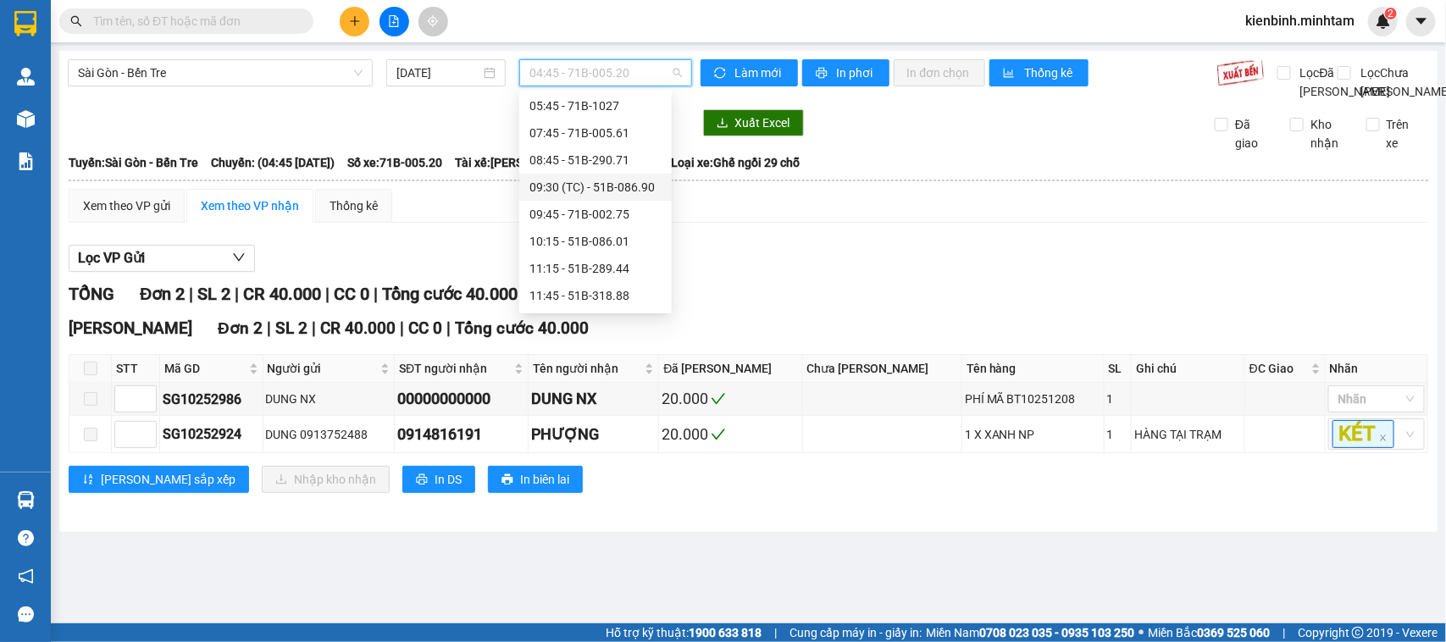
scroll to position [212, 0]
click at [620, 247] on div "13:30 (TC) - 71B-010.63" at bounding box center [596, 247] width 132 height 19
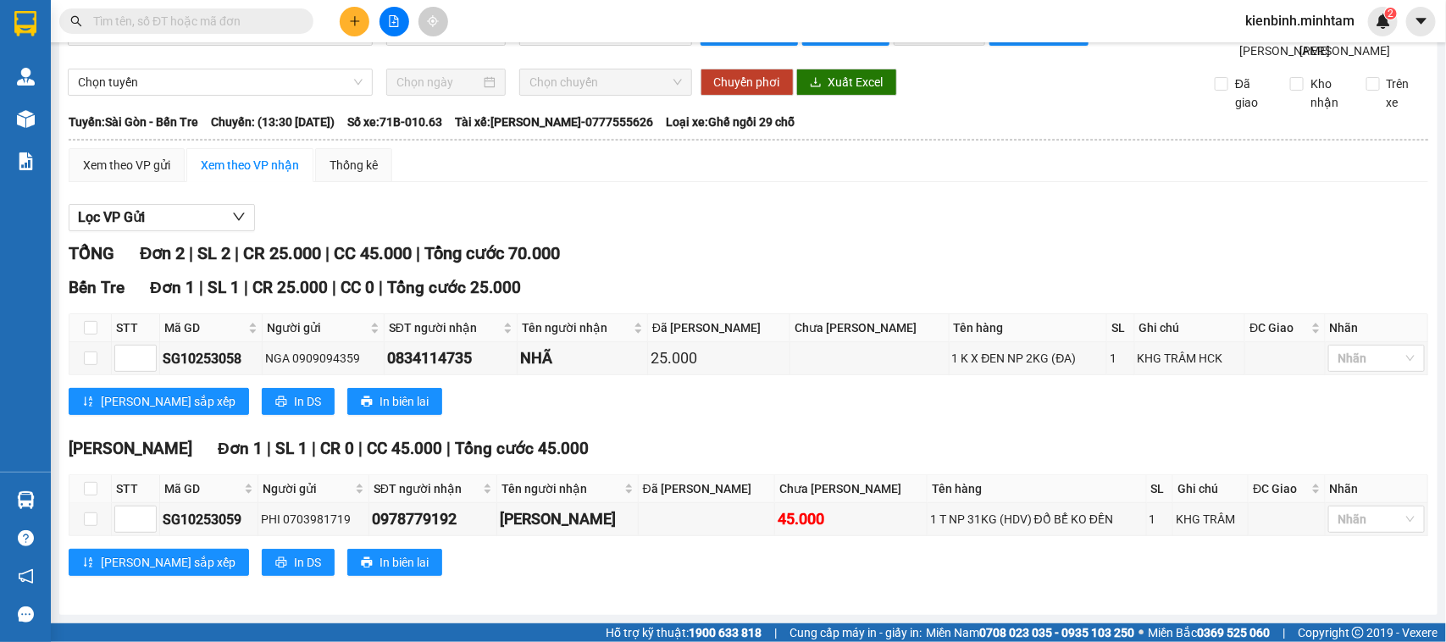
scroll to position [81, 0]
click at [262, 402] on button "In DS" at bounding box center [298, 401] width 73 height 27
click at [294, 564] on span "In DS" at bounding box center [307, 562] width 27 height 19
click at [294, 392] on span "In DS" at bounding box center [307, 401] width 27 height 19
